Goal: Entertainment & Leisure: Browse casually

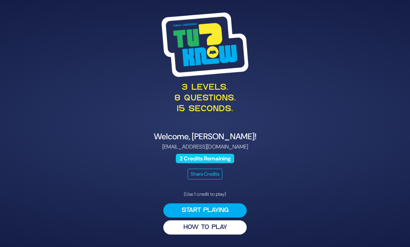
scroll to position [22, 0]
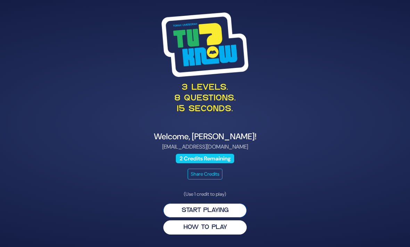
click at [230, 204] on button "Start Playing" at bounding box center [204, 211] width 83 height 14
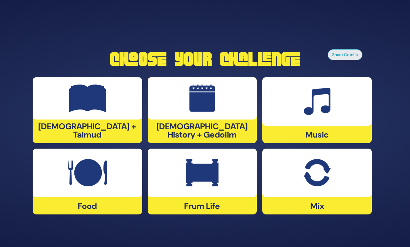
click at [58, 100] on div at bounding box center [87, 98] width 109 height 42
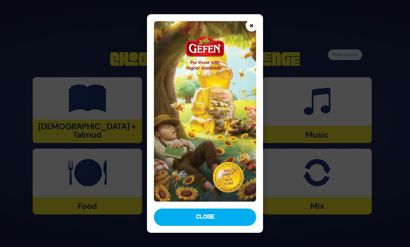
click at [258, 20] on button "×" at bounding box center [251, 25] width 12 height 12
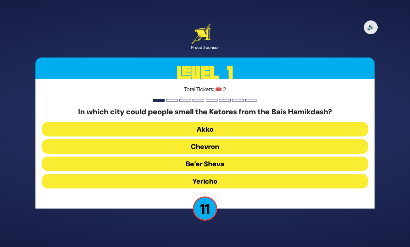
click at [85, 174] on button "Yericho" at bounding box center [205, 181] width 326 height 15
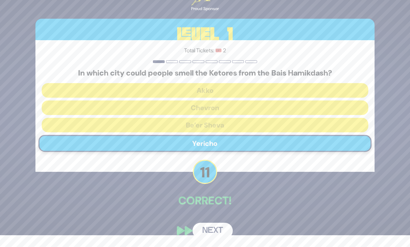
click at [204, 227] on button "Next" at bounding box center [212, 231] width 40 height 16
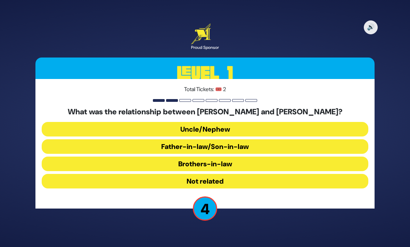
click at [88, 157] on button "Brothers-in-law" at bounding box center [205, 164] width 326 height 15
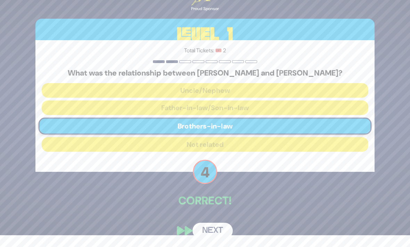
click at [202, 224] on button "Next" at bounding box center [212, 231] width 40 height 16
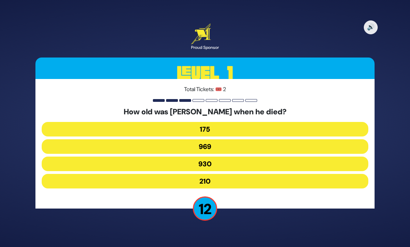
click at [107, 140] on button "969" at bounding box center [205, 147] width 326 height 15
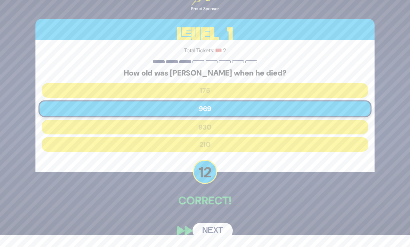
click at [206, 225] on button "Next" at bounding box center [212, 231] width 40 height 16
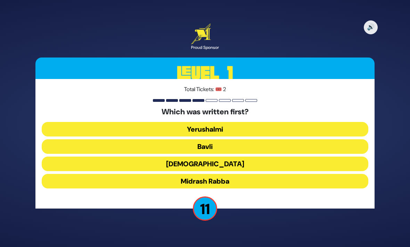
click at [110, 157] on button "Mishnah" at bounding box center [205, 164] width 326 height 15
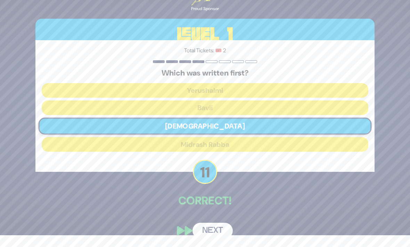
click at [204, 226] on button "Next" at bounding box center [212, 231] width 40 height 16
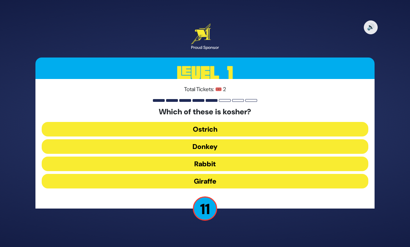
click at [133, 174] on button "Giraffe" at bounding box center [205, 181] width 326 height 15
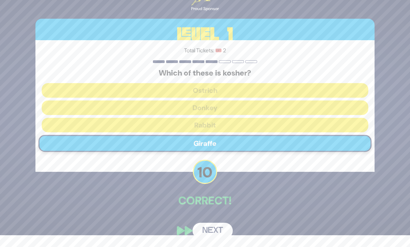
click at [203, 230] on button "Next" at bounding box center [212, 231] width 40 height 16
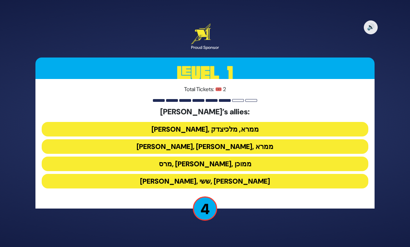
click at [80, 174] on button "אחימן, ששי, תלמי" at bounding box center [205, 181] width 326 height 15
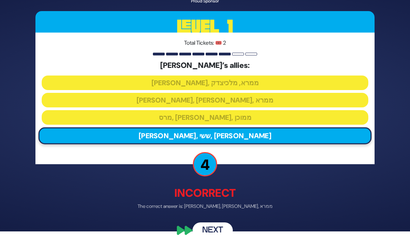
click at [203, 234] on button "Next" at bounding box center [212, 231] width 40 height 16
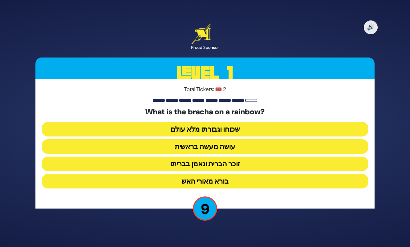
click at [308, 157] on button "זוכר הברית ונאמן בבריתו" at bounding box center [205, 164] width 326 height 15
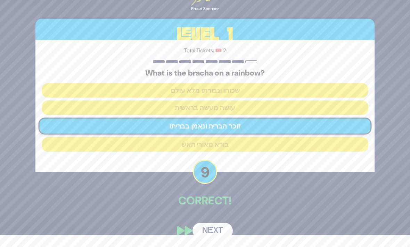
click at [217, 231] on button "Next" at bounding box center [212, 231] width 40 height 16
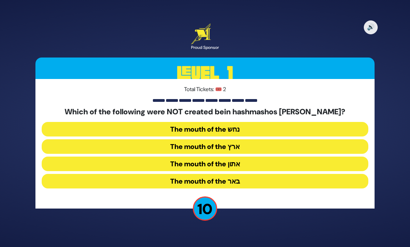
click at [326, 122] on button "The mouth of the נחש" at bounding box center [205, 129] width 326 height 15
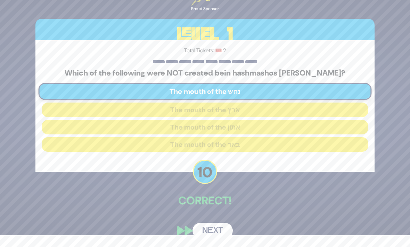
click at [221, 231] on button "Next" at bounding box center [212, 231] width 40 height 16
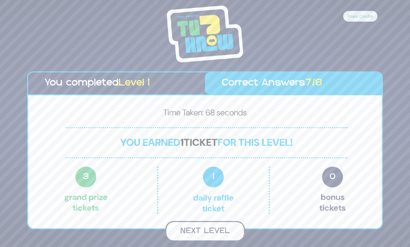
click at [182, 222] on button "Next Level" at bounding box center [204, 231] width 79 height 20
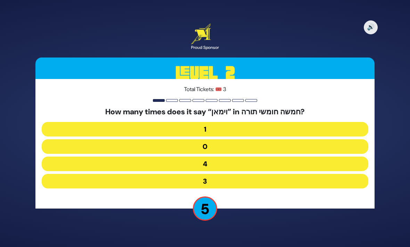
click at [303, 174] on button "3" at bounding box center [205, 181] width 326 height 15
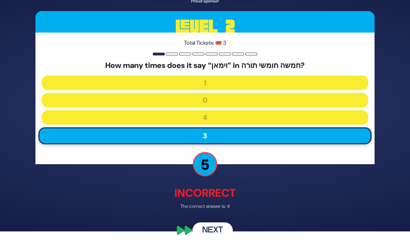
click at [207, 239] on button "Next" at bounding box center [212, 231] width 40 height 16
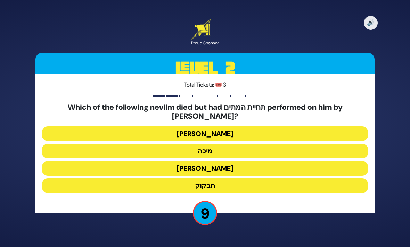
click at [306, 179] on button "חבקוק" at bounding box center [205, 186] width 326 height 15
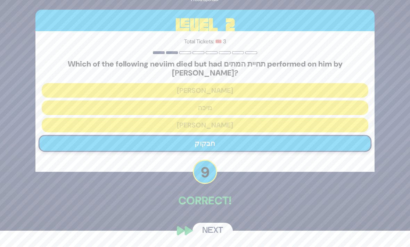
click at [203, 226] on button "Next" at bounding box center [212, 231] width 40 height 16
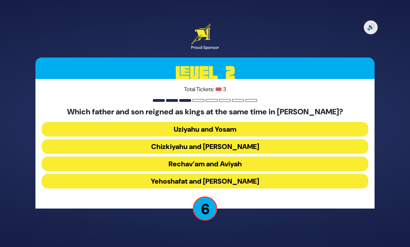
click at [307, 174] on button "Yehoshafat and Yehoram" at bounding box center [205, 181] width 326 height 15
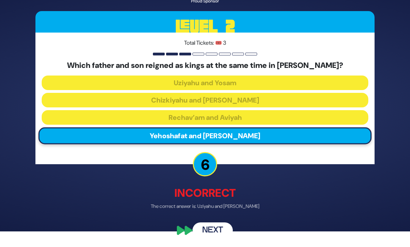
click at [201, 234] on button "Next" at bounding box center [212, 231] width 40 height 16
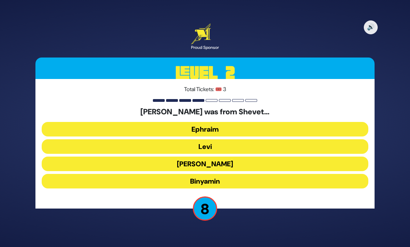
click at [57, 122] on button "Ephraim" at bounding box center [205, 129] width 326 height 15
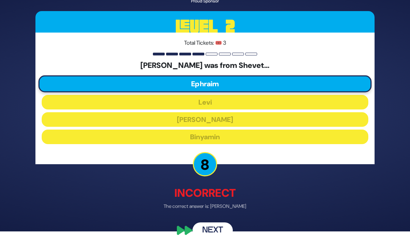
click at [205, 237] on button "Next" at bounding box center [212, 231] width 40 height 16
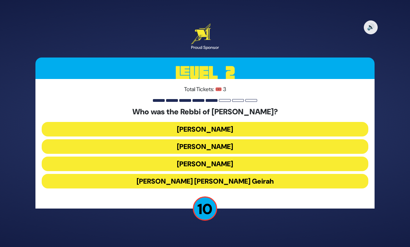
click at [321, 140] on button "Achiya Hashiloni" at bounding box center [205, 147] width 326 height 15
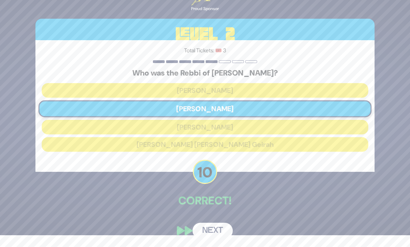
click at [205, 231] on button "Next" at bounding box center [212, 231] width 40 height 16
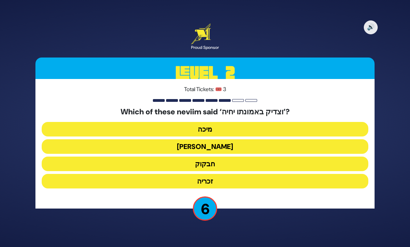
click at [317, 174] on button "זכריה" at bounding box center [205, 181] width 326 height 15
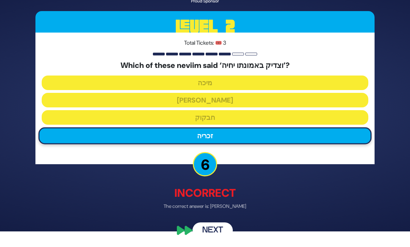
click at [199, 235] on button "Next" at bounding box center [212, 231] width 40 height 16
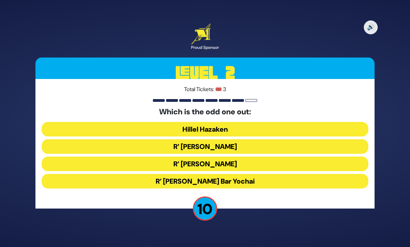
click at [309, 174] on button "R’ Shimon Bar Yochai" at bounding box center [205, 181] width 326 height 15
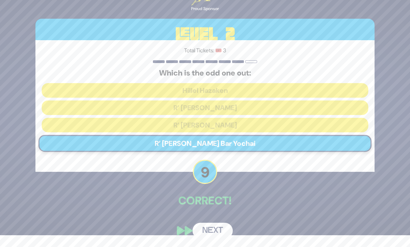
click at [207, 233] on button "Next" at bounding box center [212, 231] width 40 height 16
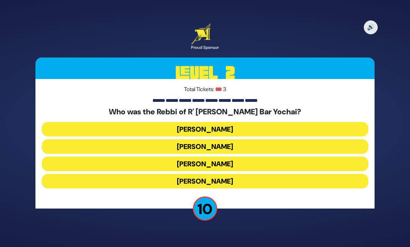
click at [309, 174] on button "Rabbi Akiva" at bounding box center [205, 181] width 326 height 15
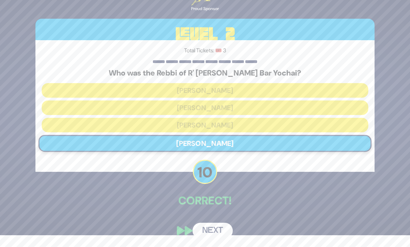
click at [221, 228] on button "Next" at bounding box center [212, 231] width 40 height 16
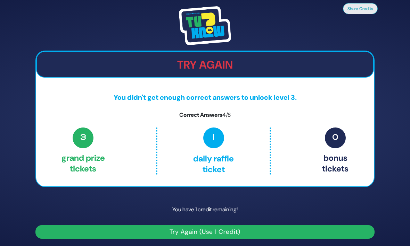
click at [292, 228] on button "Try Again (Use 1 Credit)" at bounding box center [204, 233] width 339 height 14
click at [327, 226] on button "Try Again (Use 1 Credit)" at bounding box center [204, 233] width 339 height 14
click at [242, 226] on button "Try Again (Use 1 Credit)" at bounding box center [204, 233] width 339 height 14
click at [243, 226] on button "Try Again (Use 1 Credit)" at bounding box center [204, 233] width 339 height 14
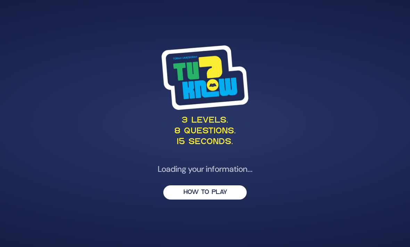
scroll to position [22, 0]
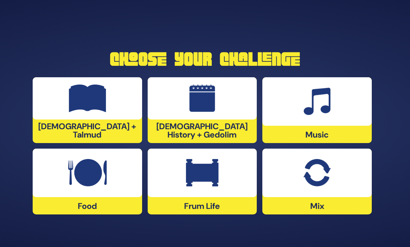
click at [56, 165] on div at bounding box center [87, 173] width 109 height 49
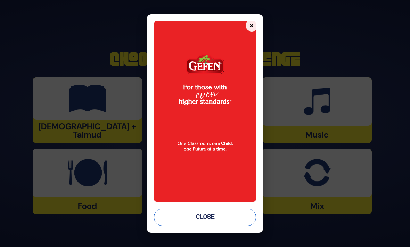
click at [155, 224] on button "Close" at bounding box center [205, 217] width 102 height 17
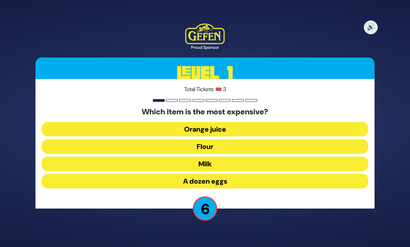
click at [308, 174] on button "A dozen eggs" at bounding box center [205, 181] width 326 height 15
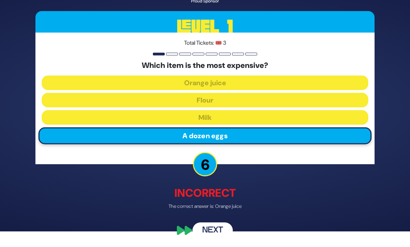
click at [199, 235] on button "Next" at bounding box center [212, 231] width 40 height 16
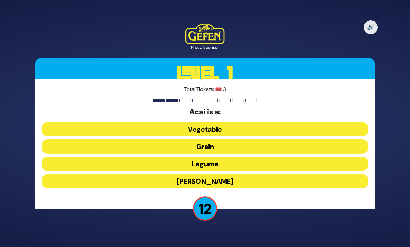
click at [312, 174] on button "[PERSON_NAME]" at bounding box center [205, 181] width 326 height 15
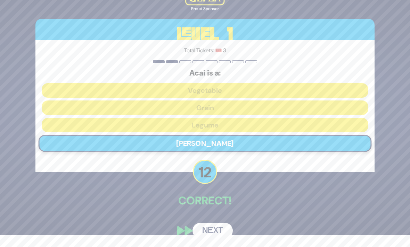
click at [227, 226] on button "Next" at bounding box center [212, 231] width 40 height 16
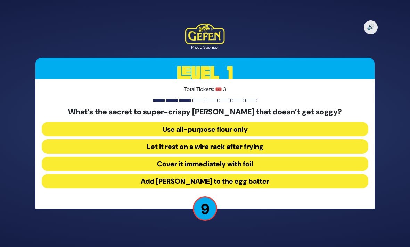
click at [308, 140] on button "Let it rest on a wire rack after frying" at bounding box center [205, 147] width 326 height 15
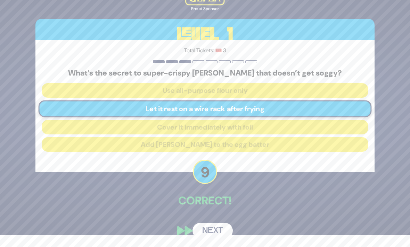
click at [221, 225] on button "Next" at bounding box center [212, 231] width 40 height 16
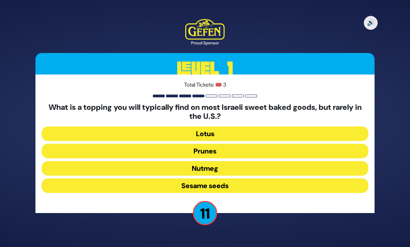
click at [290, 179] on button "Sesame seeds" at bounding box center [205, 186] width 326 height 15
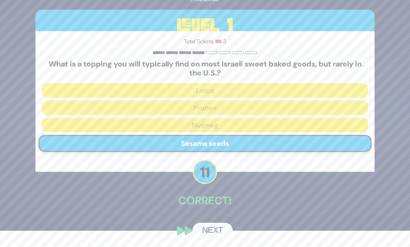
click at [224, 230] on button "Next" at bounding box center [212, 231] width 40 height 16
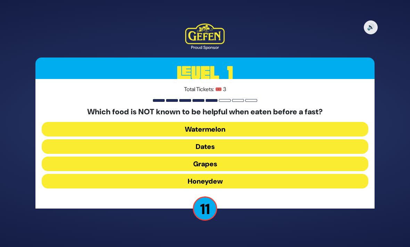
click at [290, 175] on button "Honeydew" at bounding box center [205, 181] width 326 height 15
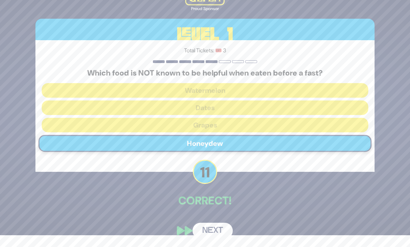
click at [225, 230] on button "Next" at bounding box center [212, 231] width 40 height 16
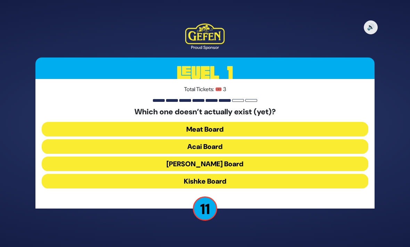
click at [275, 174] on button "Kishke Board" at bounding box center [205, 181] width 326 height 15
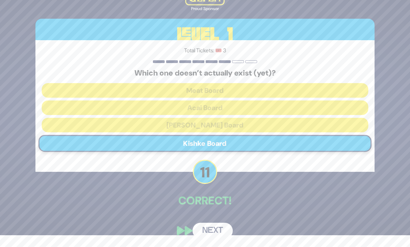
click at [227, 230] on button "Next" at bounding box center [212, 231] width 40 height 16
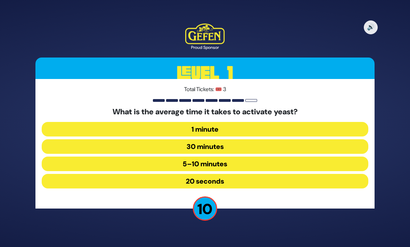
click at [288, 140] on button "30 minutes" at bounding box center [205, 147] width 326 height 15
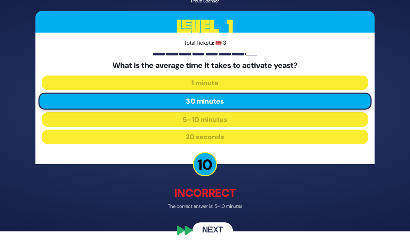
click at [227, 234] on button "Next" at bounding box center [212, 231] width 40 height 16
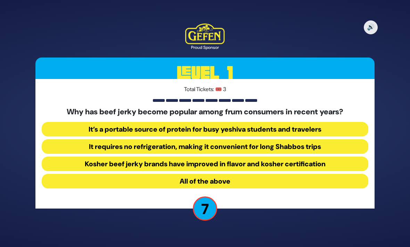
click at [275, 177] on button "All of the above" at bounding box center [205, 181] width 326 height 15
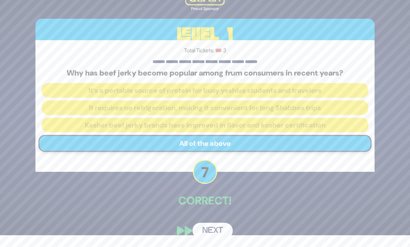
click at [222, 227] on button "Next" at bounding box center [212, 231] width 40 height 16
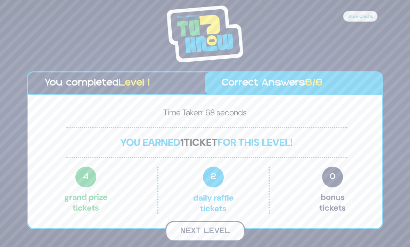
click at [228, 222] on button "Next Level" at bounding box center [204, 231] width 79 height 20
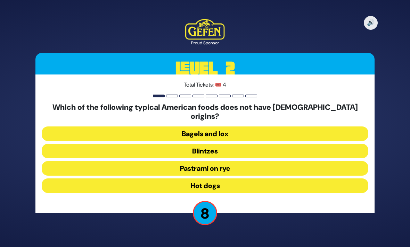
click at [327, 179] on button "Hot dogs" at bounding box center [205, 186] width 326 height 15
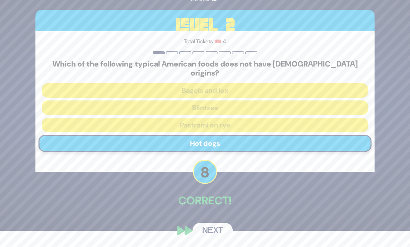
click at [220, 229] on button "Next" at bounding box center [212, 231] width 40 height 16
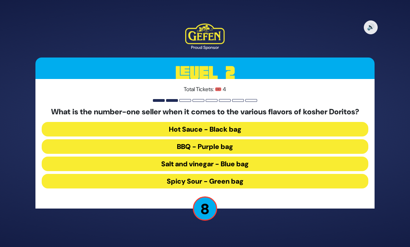
click at [313, 174] on button "Spicy Sour - Green bag" at bounding box center [205, 181] width 326 height 15
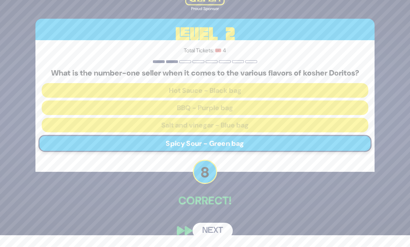
click at [226, 230] on button "Next" at bounding box center [212, 231] width 40 height 16
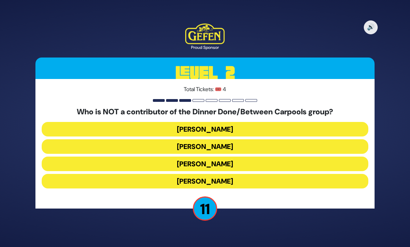
click at [319, 174] on button "[PERSON_NAME]" at bounding box center [205, 181] width 326 height 15
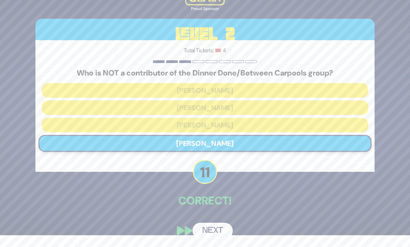
click at [220, 231] on button "Next" at bounding box center [212, 231] width 40 height 16
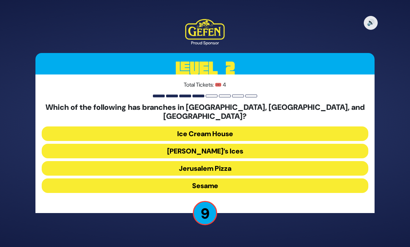
click at [304, 144] on button "[PERSON_NAME]’s Ices" at bounding box center [205, 151] width 326 height 15
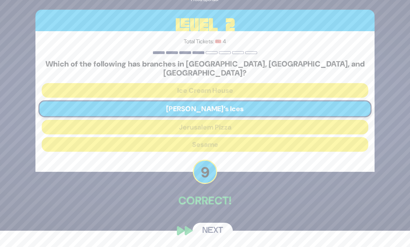
click at [225, 231] on button "Next" at bounding box center [212, 231] width 40 height 16
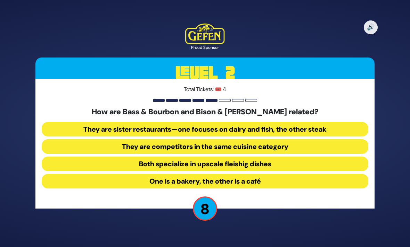
click at [317, 122] on button "They are sister restaurants—one focuses on dairy and fish, the other steak" at bounding box center [205, 129] width 326 height 15
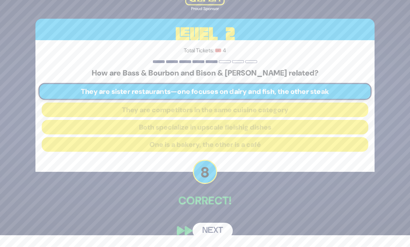
click at [217, 230] on button "Next" at bounding box center [212, 231] width 40 height 16
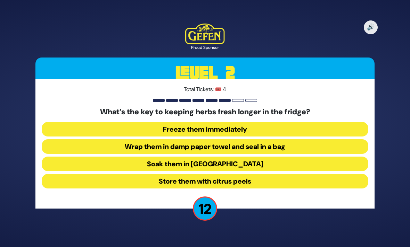
click at [279, 140] on button "Wrap them in damp paper towel and seal in a bag" at bounding box center [205, 147] width 326 height 15
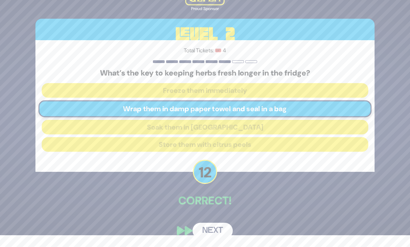
click at [220, 231] on button "Next" at bounding box center [212, 231] width 40 height 16
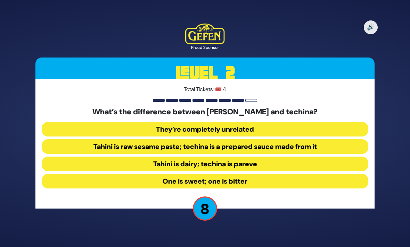
click at [317, 140] on button "Tahini is raw sesame paste; techina is a prepared sauce made from it" at bounding box center [205, 147] width 326 height 15
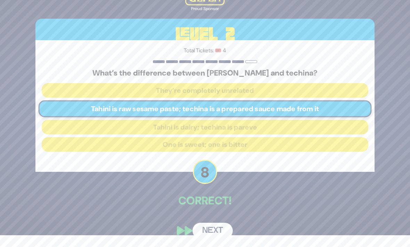
click at [217, 230] on button "Next" at bounding box center [212, 231] width 40 height 16
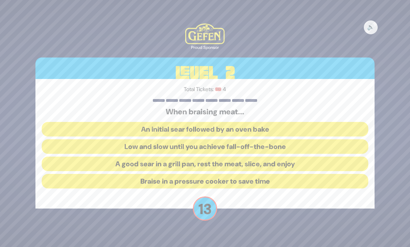
click at [313, 140] on button "Low and slow until you achieve fall-off-the-bone" at bounding box center [205, 147] width 326 height 15
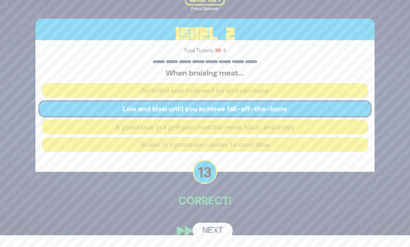
click at [224, 229] on button "Next" at bounding box center [212, 231] width 40 height 16
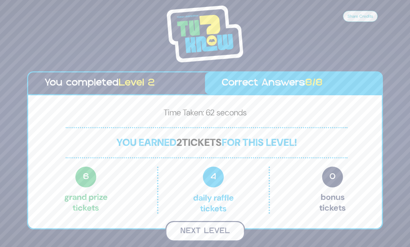
click at [236, 221] on button "Next Level" at bounding box center [204, 231] width 79 height 20
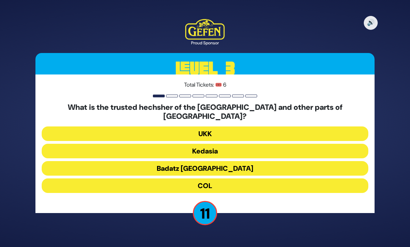
click at [288, 144] on button "Kedasia" at bounding box center [205, 151] width 326 height 15
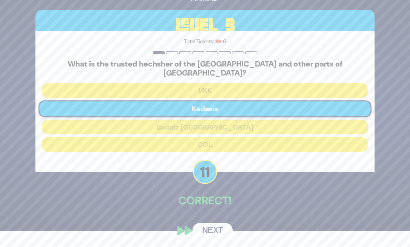
click at [222, 230] on button "Next" at bounding box center [212, 231] width 40 height 16
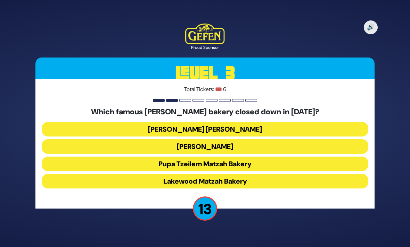
click at [255, 122] on button "[PERSON_NAME] [PERSON_NAME]" at bounding box center [205, 129] width 326 height 15
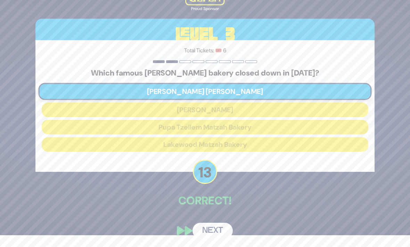
click at [220, 236] on button "Next" at bounding box center [212, 231] width 40 height 16
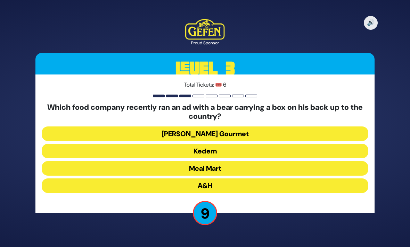
click at [290, 144] on button "Kedem" at bounding box center [205, 151] width 326 height 15
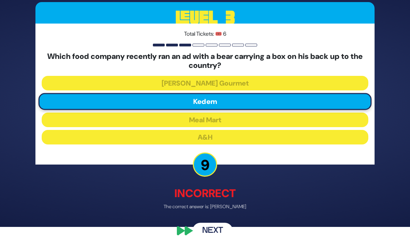
click at [226, 235] on button "Next" at bounding box center [212, 231] width 40 height 16
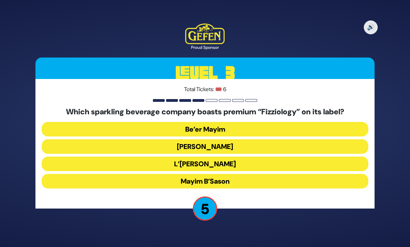
click at [254, 140] on button "[PERSON_NAME]" at bounding box center [205, 147] width 326 height 15
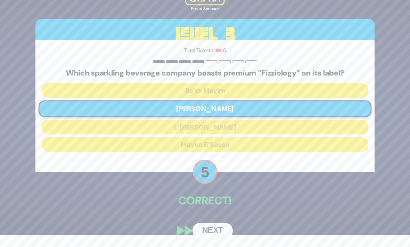
click at [221, 227] on button "Next" at bounding box center [212, 231] width 40 height 16
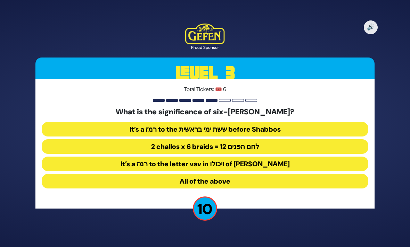
click at [302, 174] on button "All of the above" at bounding box center [205, 181] width 326 height 15
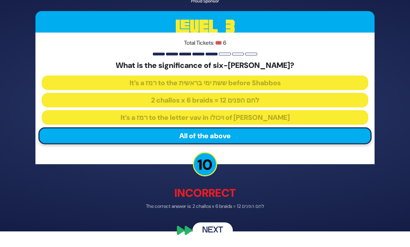
click at [227, 234] on button "Next" at bounding box center [212, 231] width 40 height 16
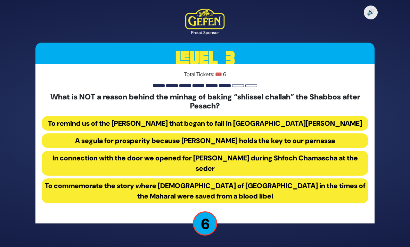
click at [346, 157] on button "In connection with the door we opened for [PERSON_NAME] during Shfoch Chamascha…" at bounding box center [205, 163] width 326 height 25
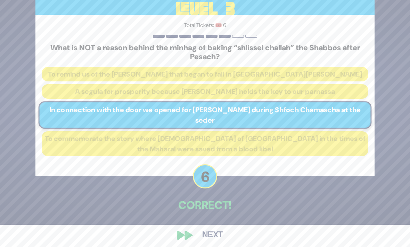
scroll to position [38, 0]
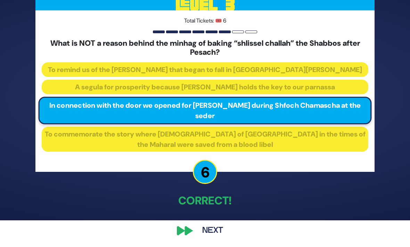
click at [216, 227] on button "Next" at bounding box center [212, 231] width 40 height 16
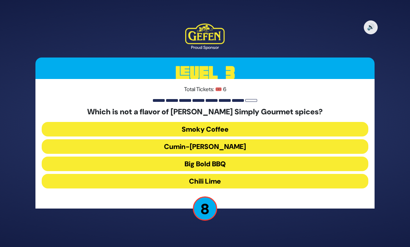
click at [299, 157] on button "Big Bold BBQ" at bounding box center [205, 164] width 326 height 15
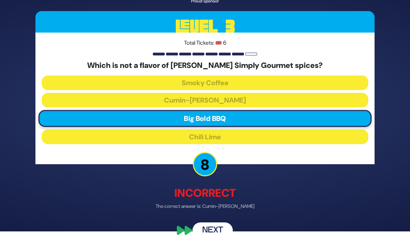
click at [224, 237] on button "Next" at bounding box center [212, 231] width 40 height 16
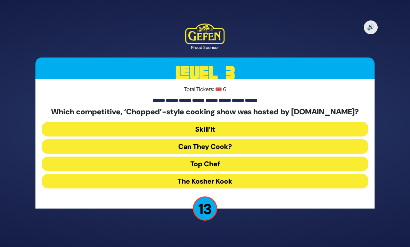
click at [248, 122] on button "Skill’It" at bounding box center [205, 129] width 326 height 15
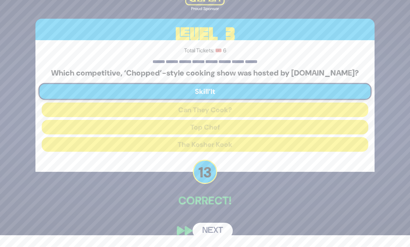
click at [224, 232] on button "Next" at bounding box center [212, 231] width 40 height 16
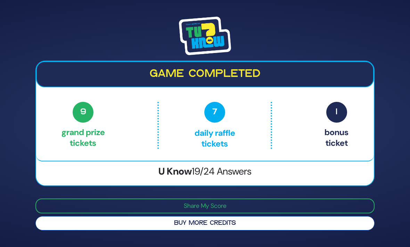
click at [268, 217] on button "Buy More Credits" at bounding box center [204, 224] width 339 height 14
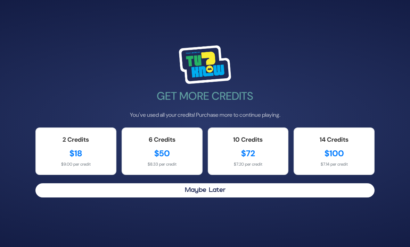
click at [199, 62] on img at bounding box center [205, 64] width 52 height 39
click at [220, 59] on img at bounding box center [205, 64] width 52 height 39
click at [314, 90] on h2 "Get More Credits" at bounding box center [204, 96] width 339 height 13
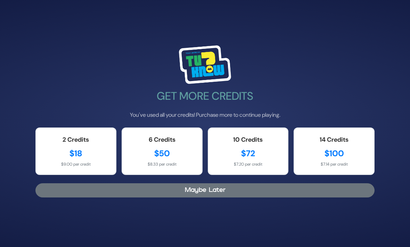
click at [243, 185] on button "Maybe Later" at bounding box center [204, 191] width 339 height 14
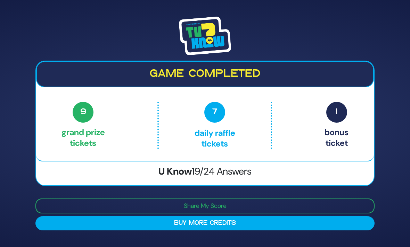
scroll to position [0, 0]
click at [217, 48] on img at bounding box center [205, 36] width 52 height 39
click at [225, 45] on img at bounding box center [205, 36] width 52 height 39
